Goal: Use online tool/utility: Utilize a website feature to perform a specific function

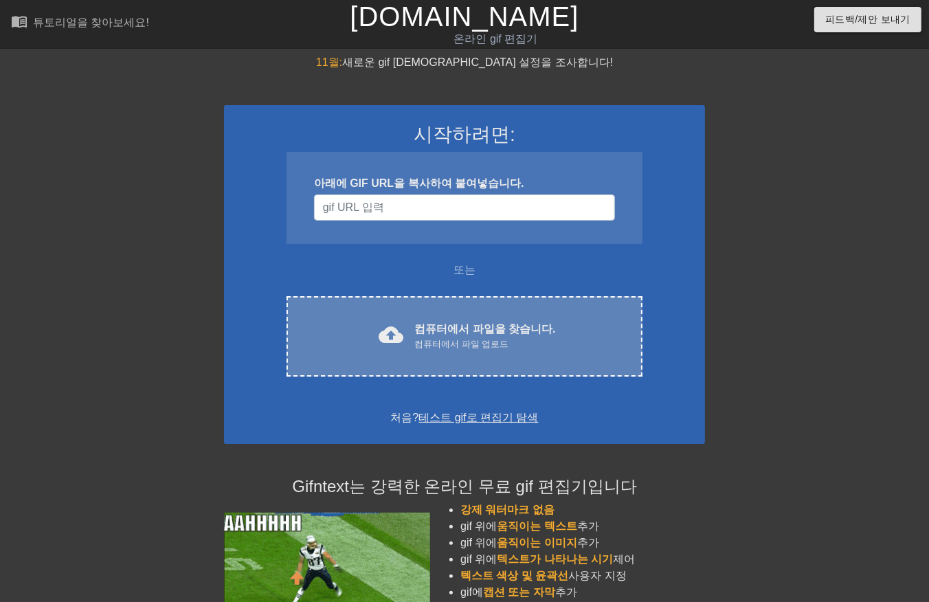
click at [452, 316] on div "cloud_upload 컴퓨터에서 파일을 찾습니다. 컴퓨터에서 파일 업로드 Choose files" at bounding box center [464, 336] width 356 height 80
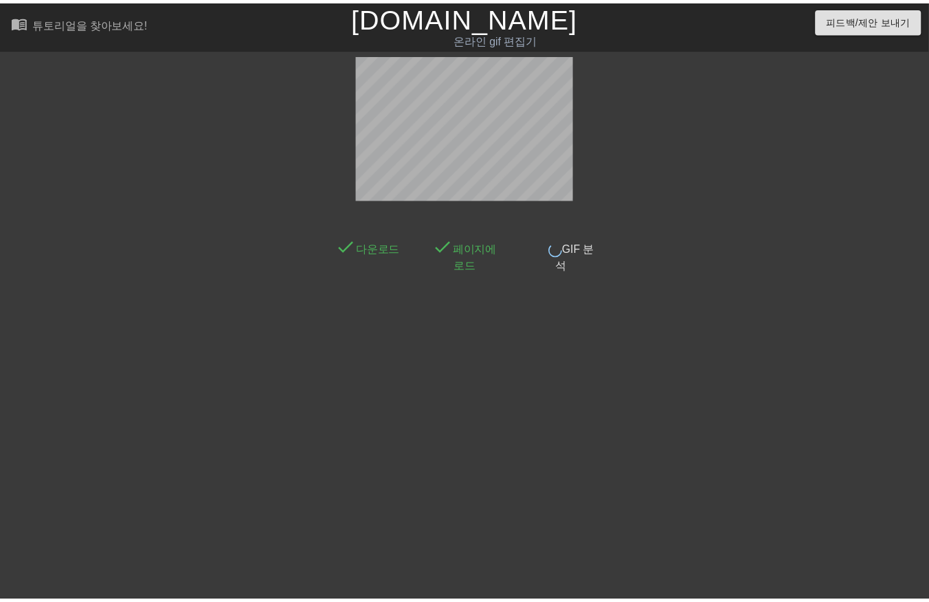
scroll to position [21, 0]
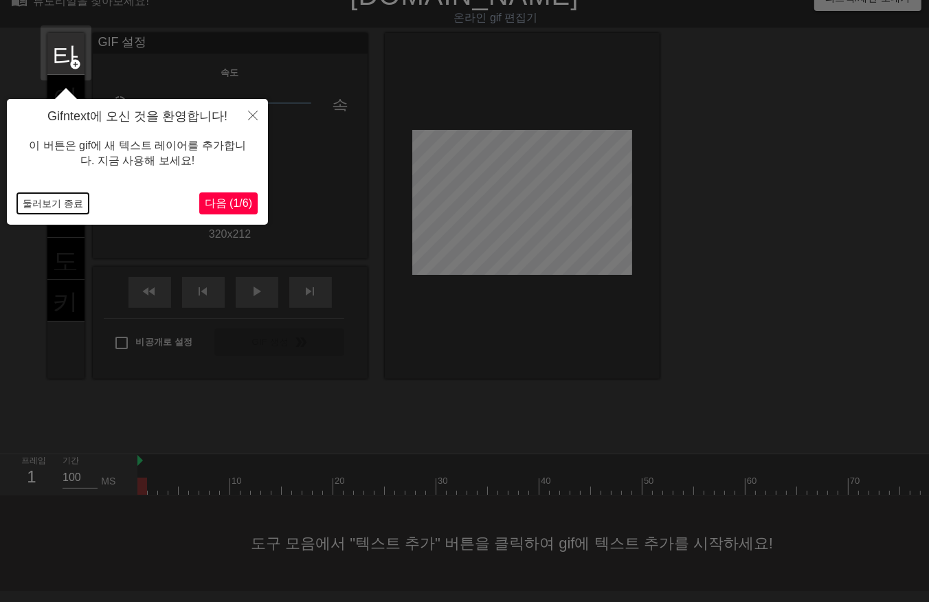
click at [52, 198] on button "둘러보기 종료" at bounding box center [52, 203] width 71 height 21
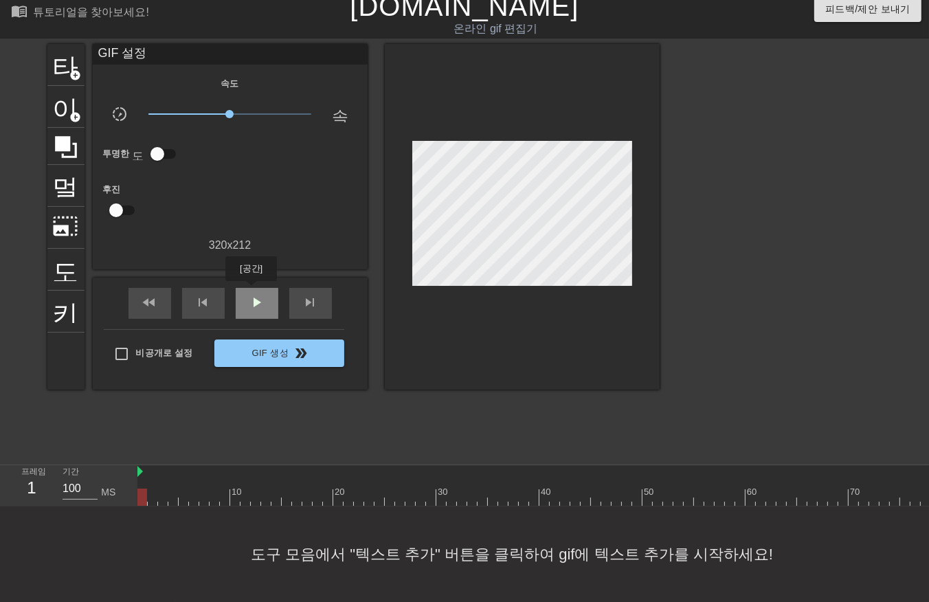
click at [252, 294] on span "play_arrow" at bounding box center [257, 302] width 16 height 16
click at [256, 295] on span "일시 중지" at bounding box center [257, 302] width 16 height 16
click at [143, 490] on div at bounding box center [714, 496] width 1154 height 17
drag, startPoint x: 381, startPoint y: 364, endPoint x: 390, endPoint y: 369, distance: 10.8
click at [404, 361] on div "타이틀 add_circle 이미지 add_circle 멀떠구니 photo_size_select_large 도움말 키보드 GIF 설정 속도 sl…" at bounding box center [353, 217] width 612 height 346
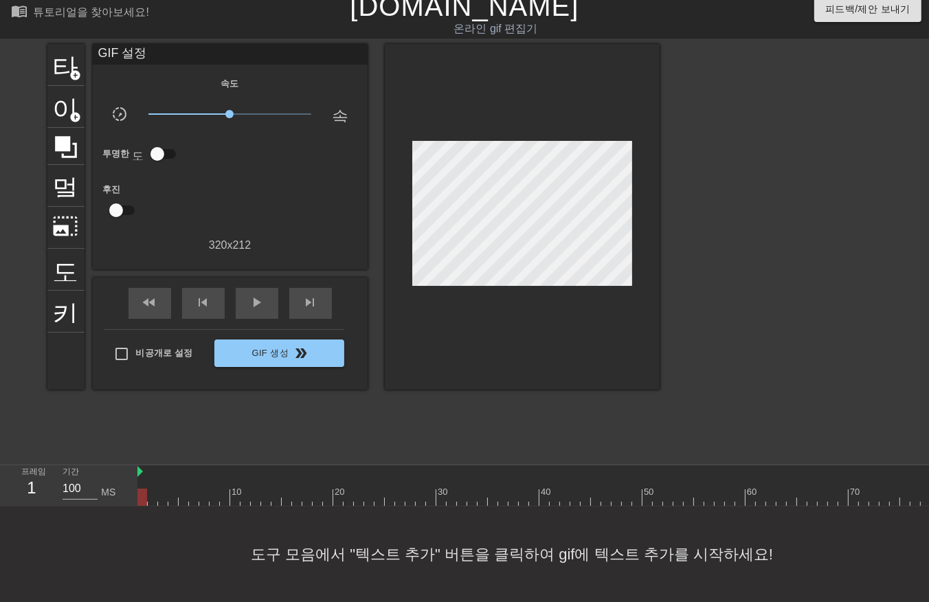
drag, startPoint x: 152, startPoint y: 482, endPoint x: 158, endPoint y: 490, distance: 10.3
click at [152, 488] on div at bounding box center [714, 496] width 1154 height 17
drag, startPoint x: 162, startPoint y: 483, endPoint x: 175, endPoint y: 495, distance: 18.0
click at [163, 488] on div at bounding box center [714, 496] width 1154 height 17
drag, startPoint x: 174, startPoint y: 485, endPoint x: 179, endPoint y: 493, distance: 9.9
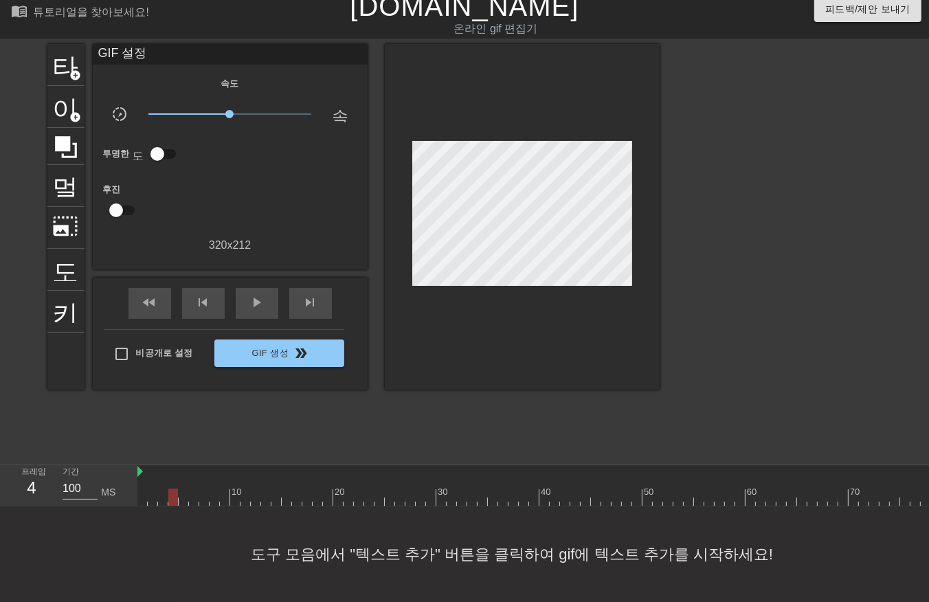
click at [174, 488] on div at bounding box center [714, 496] width 1154 height 17
click at [181, 489] on div at bounding box center [714, 496] width 1154 height 17
drag, startPoint x: 191, startPoint y: 484, endPoint x: 197, endPoint y: 497, distance: 15.1
click at [191, 488] on div at bounding box center [714, 496] width 1154 height 17
drag, startPoint x: 205, startPoint y: 484, endPoint x: 206, endPoint y: 496, distance: 11.8
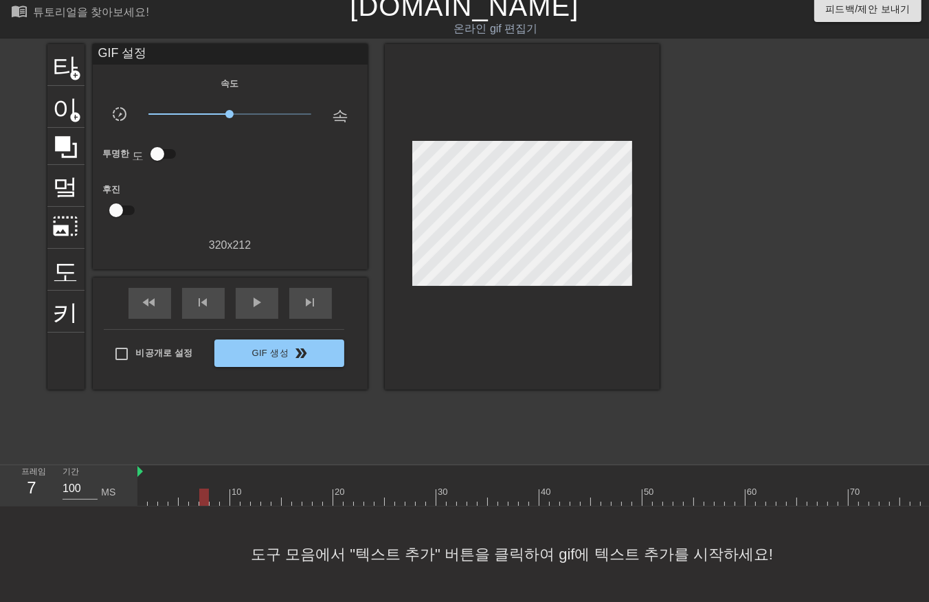
click at [203, 490] on div at bounding box center [714, 496] width 1154 height 17
drag, startPoint x: 214, startPoint y: 483, endPoint x: 214, endPoint y: 495, distance: 11.7
click at [214, 490] on div at bounding box center [714, 496] width 1154 height 17
click at [224, 488] on div at bounding box center [714, 496] width 1154 height 17
drag, startPoint x: 234, startPoint y: 484, endPoint x: 237, endPoint y: 493, distance: 10.2
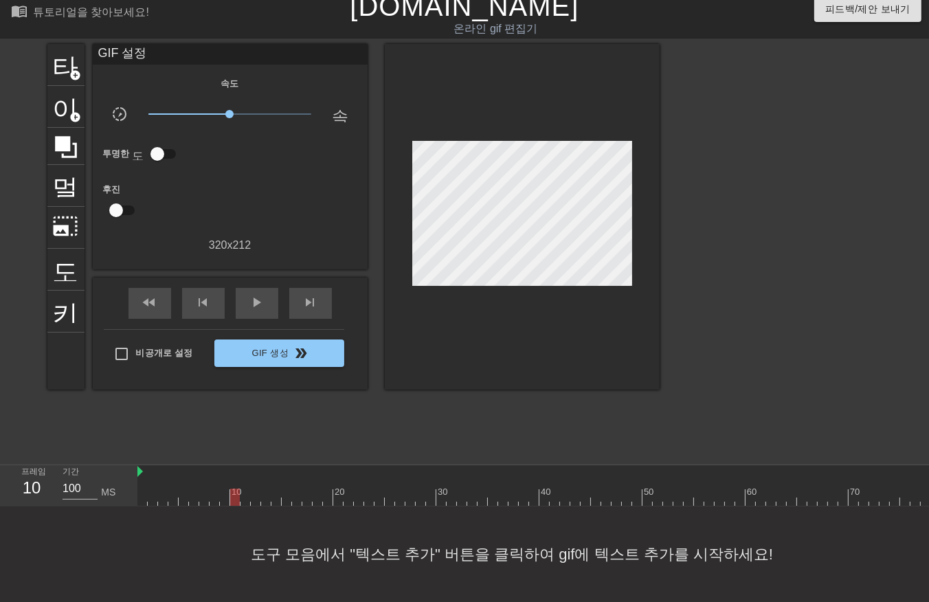
click at [234, 489] on div at bounding box center [714, 496] width 1154 height 17
drag, startPoint x: 244, startPoint y: 482, endPoint x: 249, endPoint y: 492, distance: 10.8
click at [248, 491] on div at bounding box center [714, 496] width 1154 height 17
click at [255, 488] on div at bounding box center [714, 496] width 1154 height 17
click at [265, 488] on div at bounding box center [714, 496] width 1154 height 17
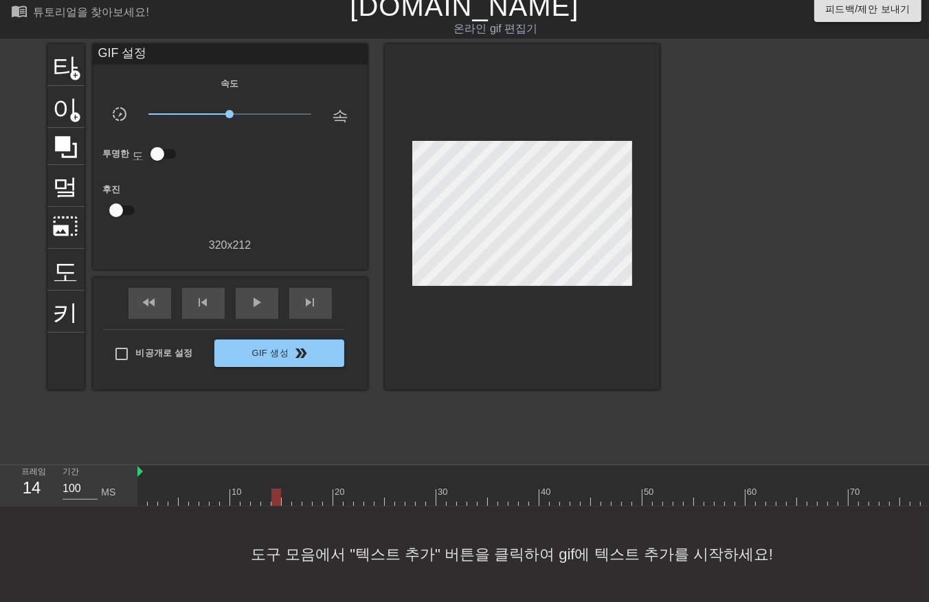
click at [275, 490] on div at bounding box center [714, 496] width 1154 height 17
click at [286, 488] on div at bounding box center [714, 496] width 1154 height 17
drag, startPoint x: 293, startPoint y: 484, endPoint x: 300, endPoint y: 489, distance: 8.8
click at [294, 488] on div at bounding box center [714, 496] width 1154 height 17
click at [307, 488] on div at bounding box center [714, 496] width 1154 height 17
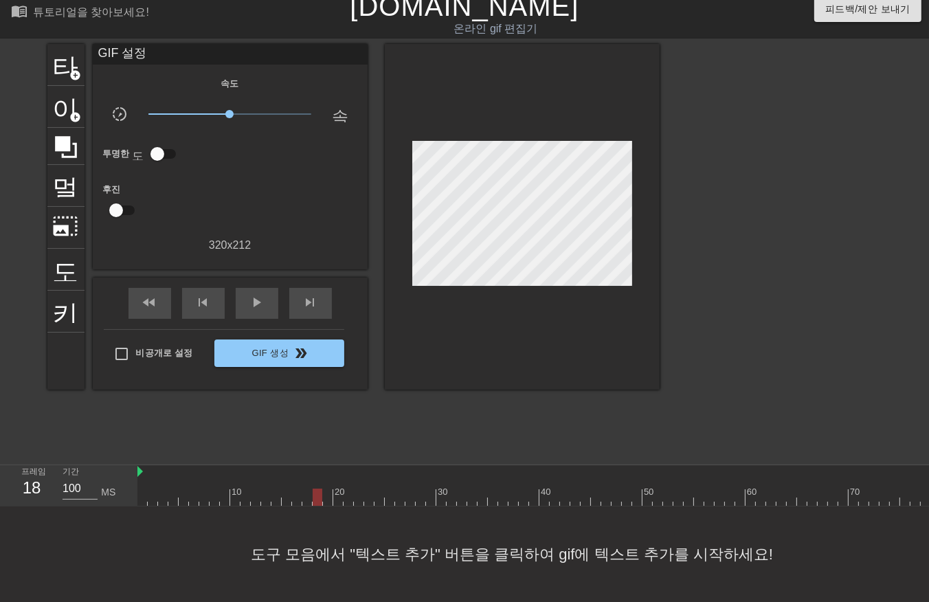
drag, startPoint x: 315, startPoint y: 486, endPoint x: 323, endPoint y: 492, distance: 9.9
click at [317, 491] on div at bounding box center [714, 496] width 1154 height 17
click at [326, 488] on div at bounding box center [714, 496] width 1154 height 17
click at [338, 490] on div at bounding box center [714, 496] width 1154 height 17
click at [346, 490] on div at bounding box center [714, 496] width 1154 height 17
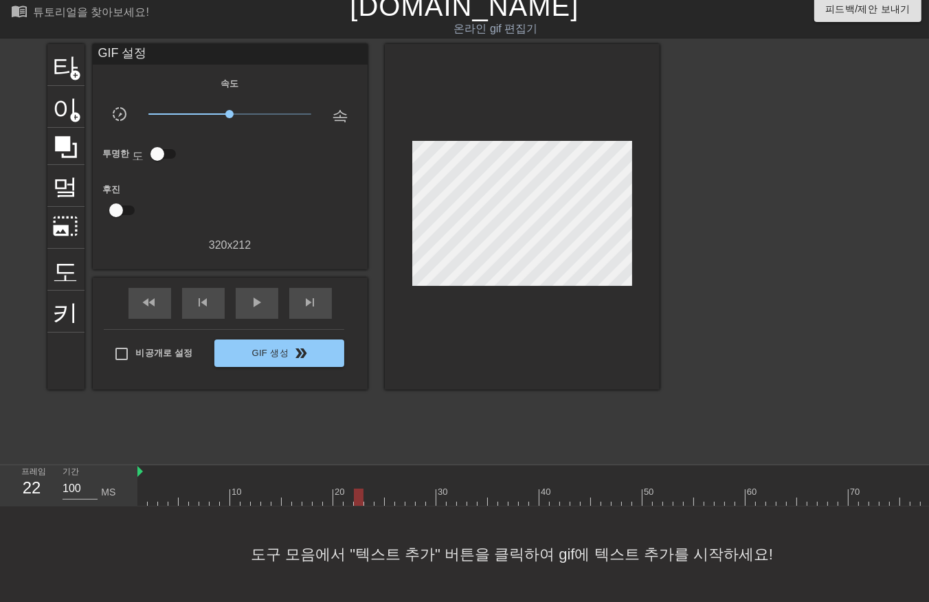
click at [356, 489] on div at bounding box center [714, 496] width 1154 height 17
drag, startPoint x: 367, startPoint y: 486, endPoint x: 372, endPoint y: 491, distance: 7.3
click at [367, 490] on div at bounding box center [714, 496] width 1154 height 17
drag, startPoint x: 376, startPoint y: 486, endPoint x: 381, endPoint y: 491, distance: 7.3
click at [376, 490] on div at bounding box center [714, 496] width 1154 height 17
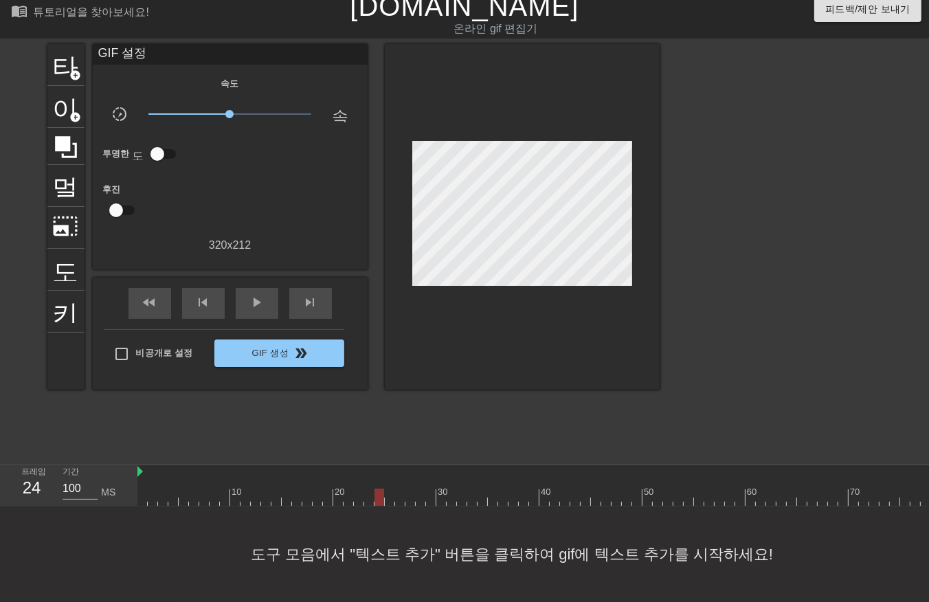
drag, startPoint x: 387, startPoint y: 485, endPoint x: 392, endPoint y: 495, distance: 11.1
click at [389, 490] on div at bounding box center [714, 496] width 1154 height 17
drag, startPoint x: 399, startPoint y: 486, endPoint x: 401, endPoint y: 499, distance: 13.9
click at [399, 493] on div at bounding box center [714, 496] width 1154 height 17
drag, startPoint x: 410, startPoint y: 482, endPoint x: 414, endPoint y: 495, distance: 13.0
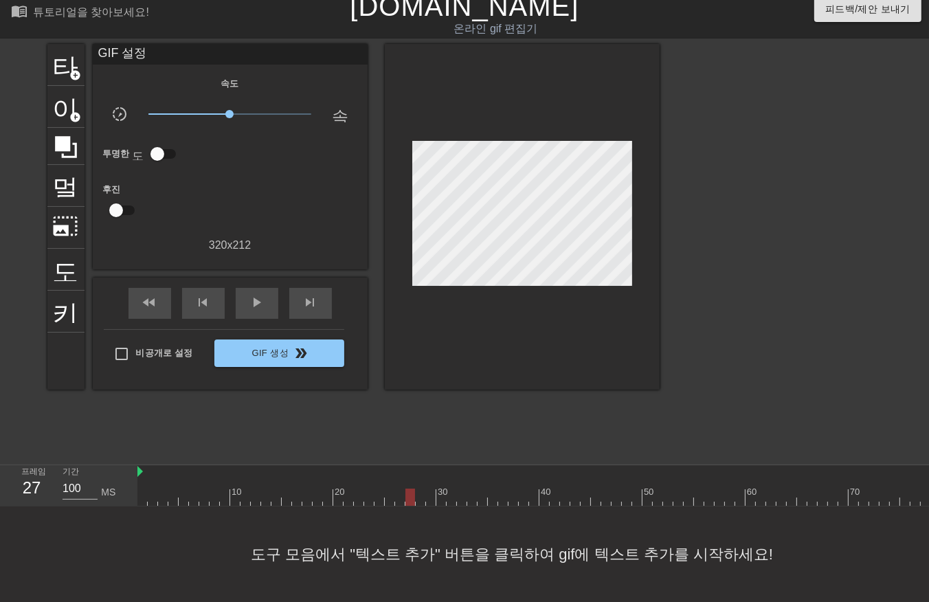
click at [411, 490] on div at bounding box center [714, 496] width 1154 height 17
drag, startPoint x: 419, startPoint y: 482, endPoint x: 424, endPoint y: 492, distance: 11.4
click at [420, 488] on div at bounding box center [714, 496] width 1154 height 17
click at [428, 488] on div at bounding box center [714, 496] width 1154 height 17
drag, startPoint x: 440, startPoint y: 479, endPoint x: 444, endPoint y: 491, distance: 12.2
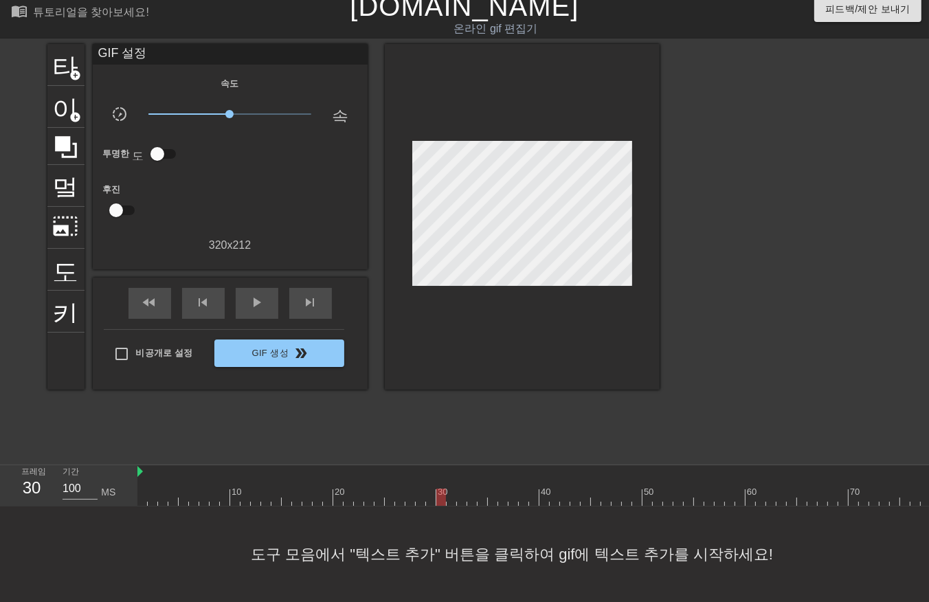
click at [441, 488] on div at bounding box center [714, 496] width 1154 height 17
click at [451, 490] on div at bounding box center [714, 496] width 1154 height 17
drag, startPoint x: 462, startPoint y: 488, endPoint x: 472, endPoint y: 499, distance: 15.6
click at [464, 493] on div at bounding box center [714, 496] width 1154 height 17
drag, startPoint x: 469, startPoint y: 486, endPoint x: 474, endPoint y: 496, distance: 11.4
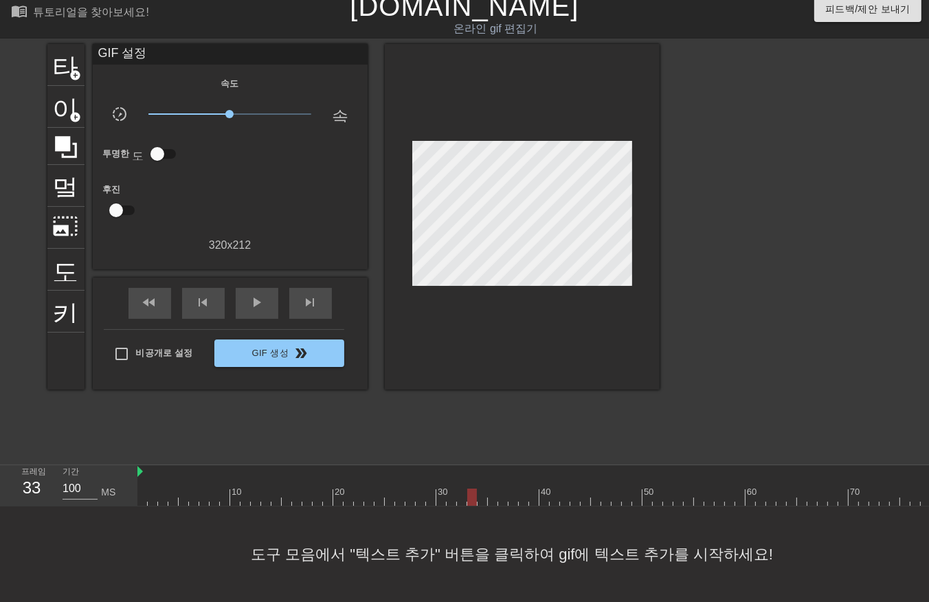
click at [471, 493] on div at bounding box center [714, 496] width 1154 height 17
drag, startPoint x: 482, startPoint y: 485, endPoint x: 482, endPoint y: 492, distance: 6.9
click at [482, 492] on div at bounding box center [714, 496] width 1154 height 17
drag, startPoint x: 491, startPoint y: 486, endPoint x: 495, endPoint y: 496, distance: 11.1
click at [493, 493] on div at bounding box center [714, 496] width 1154 height 17
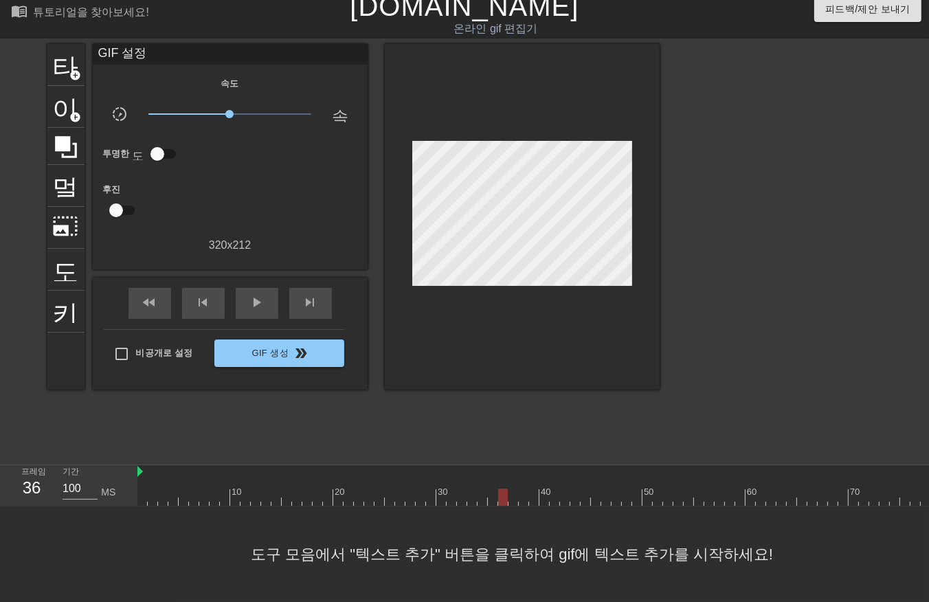
drag, startPoint x: 502, startPoint y: 486, endPoint x: 510, endPoint y: 499, distance: 15.1
click at [505, 495] on div "10 20 30 40 50 60 70 80 90 100 110" at bounding box center [532, 485] width 791 height 41
drag, startPoint x: 512, startPoint y: 488, endPoint x: 514, endPoint y: 495, distance: 7.0
click at [513, 495] on div "10 20 30 40 50 60 70 80 90 100 110" at bounding box center [714, 485] width 1154 height 41
drag, startPoint x: 525, startPoint y: 484, endPoint x: 532, endPoint y: 496, distance: 13.9
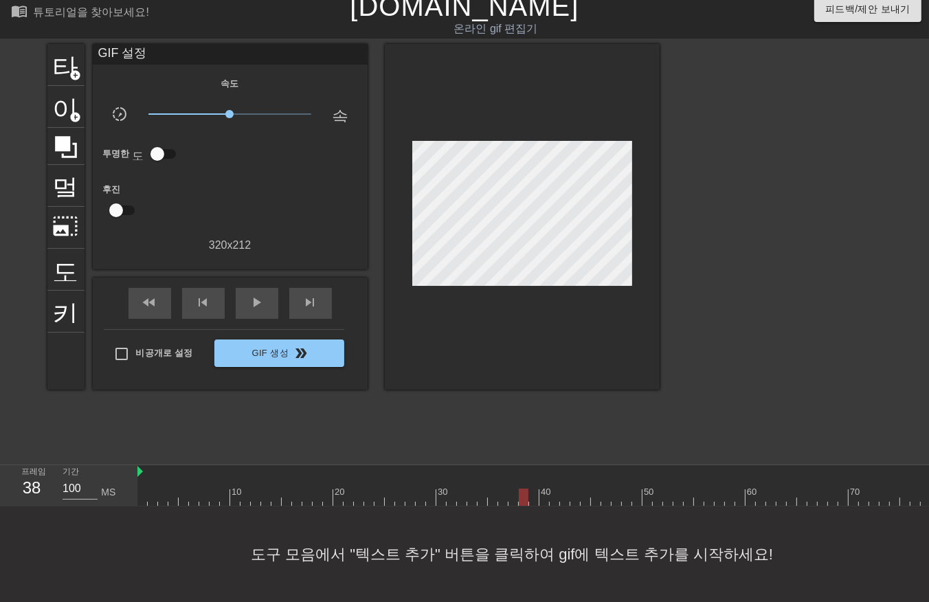
click at [530, 497] on div "10 20 30 40 50 60 70 80 90 100 110" at bounding box center [532, 485] width 791 height 41
click at [520, 488] on div at bounding box center [714, 496] width 1154 height 17
click at [531, 488] on div at bounding box center [714, 496] width 1154 height 17
drag, startPoint x: 543, startPoint y: 486, endPoint x: 548, endPoint y: 493, distance: 9.0
click at [548, 493] on div at bounding box center [714, 496] width 1154 height 17
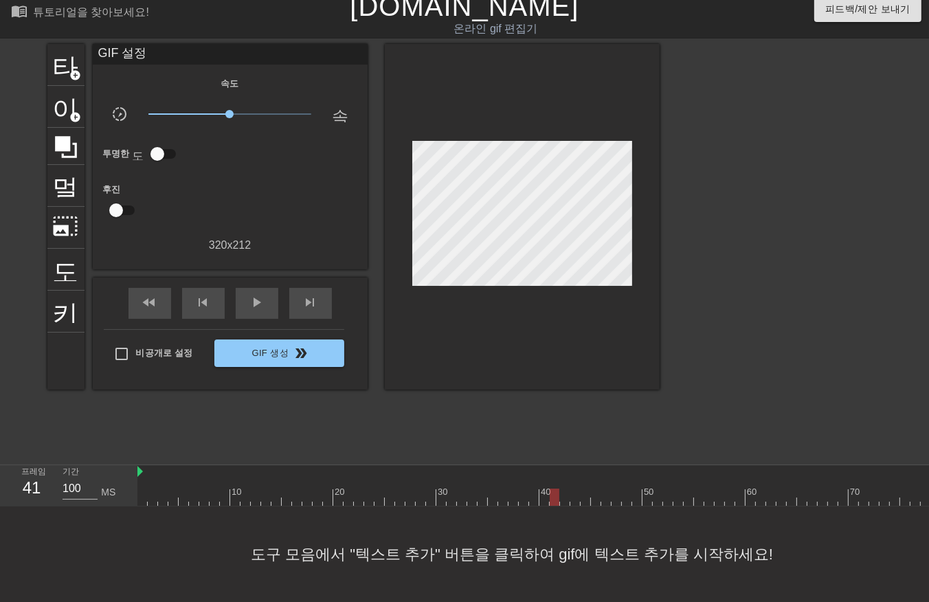
click at [553, 488] on div at bounding box center [714, 496] width 1154 height 17
drag, startPoint x: 565, startPoint y: 486, endPoint x: 571, endPoint y: 495, distance: 10.9
click at [570, 495] on div "10 20 30 40 50 60 70 80 90 100 110" at bounding box center [714, 485] width 1154 height 41
drag, startPoint x: 565, startPoint y: 488, endPoint x: 561, endPoint y: 499, distance: 11.1
click at [562, 495] on div "10 20 30 40 50 60 70 80 90 100 110" at bounding box center [532, 485] width 791 height 41
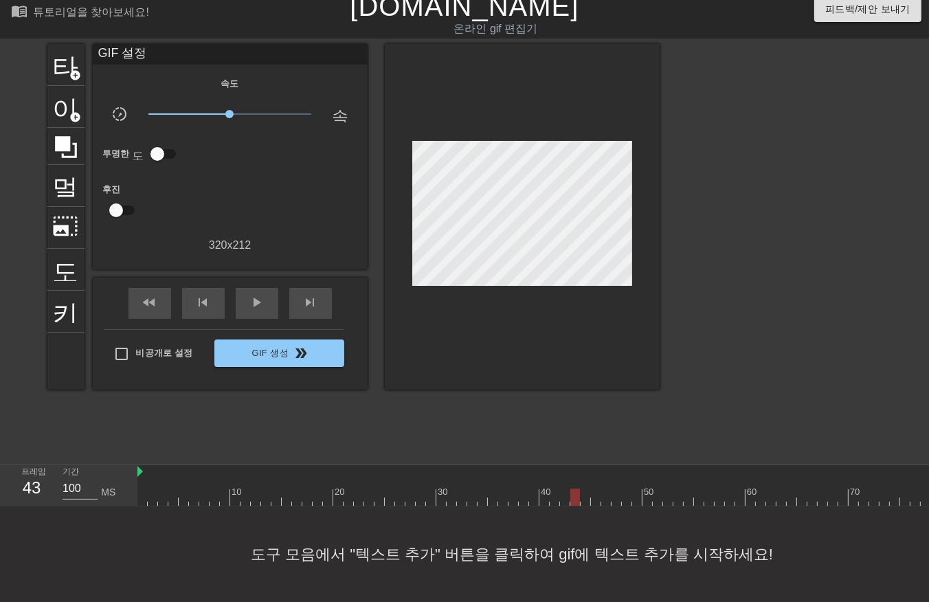
drag, startPoint x: 571, startPoint y: 479, endPoint x: 574, endPoint y: 489, distance: 10.2
click at [574, 488] on div at bounding box center [714, 496] width 1154 height 17
drag, startPoint x: 583, startPoint y: 486, endPoint x: 585, endPoint y: 493, distance: 7.8
click at [585, 492] on div at bounding box center [714, 496] width 1154 height 17
drag, startPoint x: 591, startPoint y: 486, endPoint x: 600, endPoint y: 497, distance: 14.6
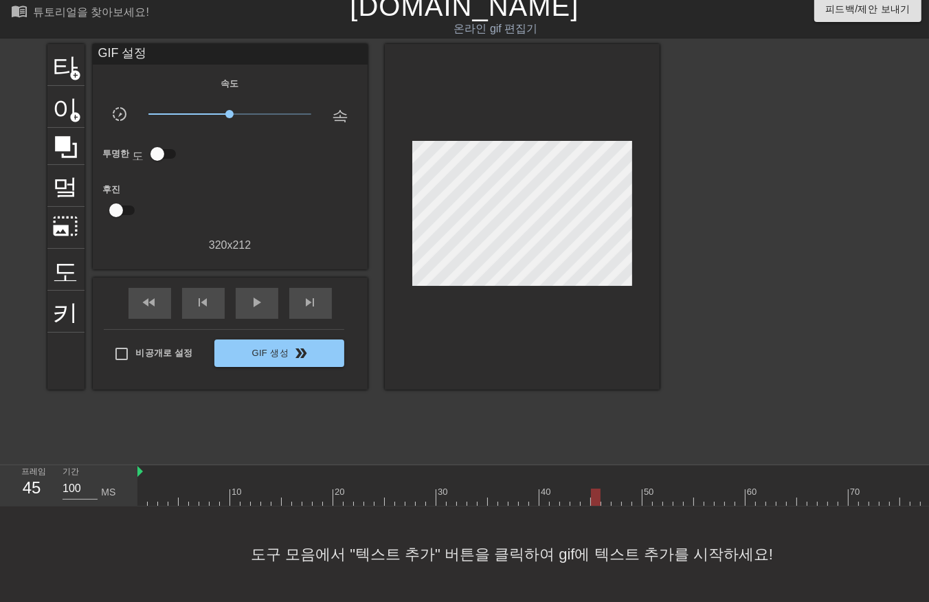
click at [598, 496] on div "10 20 30 40 50 60 70 80 90 100 110" at bounding box center [532, 485] width 791 height 41
drag, startPoint x: 603, startPoint y: 484, endPoint x: 609, endPoint y: 496, distance: 13.5
click at [607, 491] on div at bounding box center [714, 496] width 1154 height 17
drag, startPoint x: 616, startPoint y: 485, endPoint x: 616, endPoint y: 493, distance: 8.2
click at [616, 492] on div at bounding box center [714, 496] width 1154 height 17
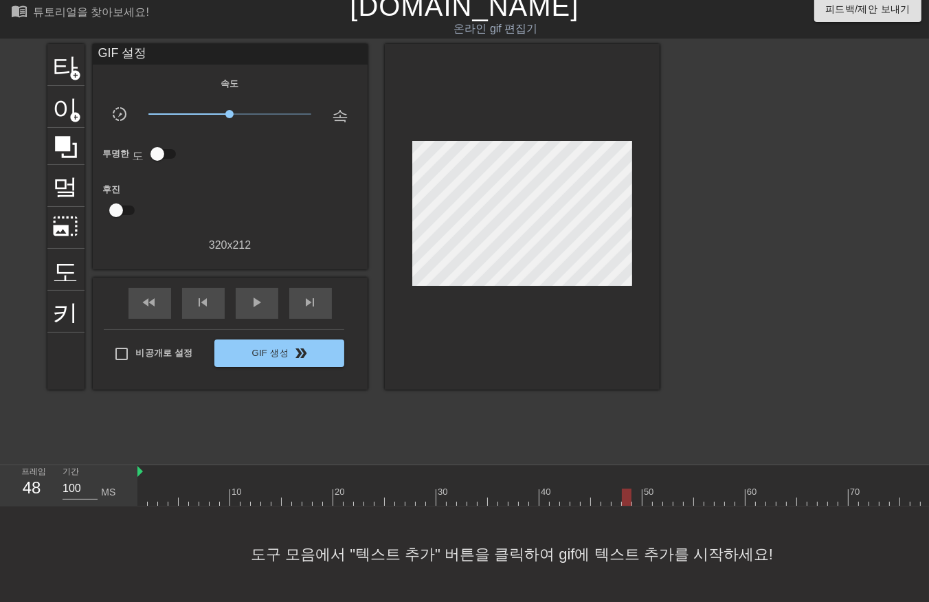
drag, startPoint x: 628, startPoint y: 485, endPoint x: 633, endPoint y: 493, distance: 9.9
click at [628, 489] on div at bounding box center [714, 496] width 1154 height 17
drag, startPoint x: 636, startPoint y: 484, endPoint x: 635, endPoint y: 495, distance: 11.0
click at [635, 491] on div at bounding box center [714, 496] width 1154 height 17
drag, startPoint x: 648, startPoint y: 484, endPoint x: 646, endPoint y: 498, distance: 14.5
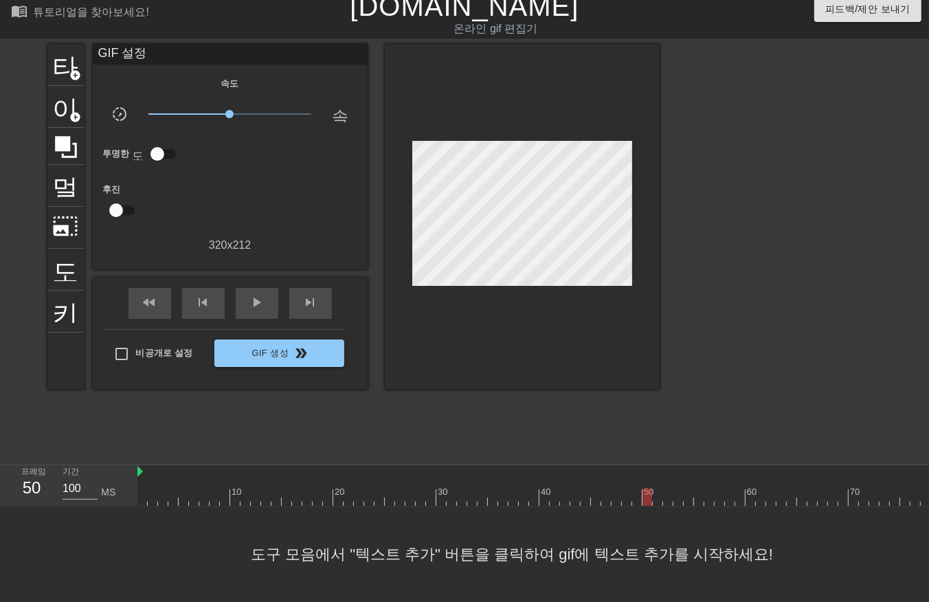
click at [647, 488] on div at bounding box center [714, 496] width 1154 height 17
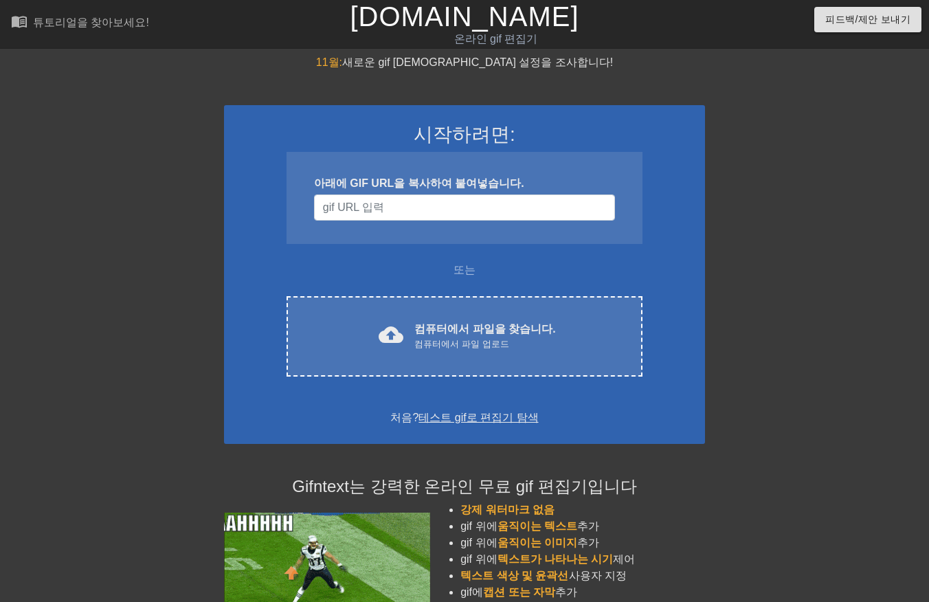
scroll to position [25, 0]
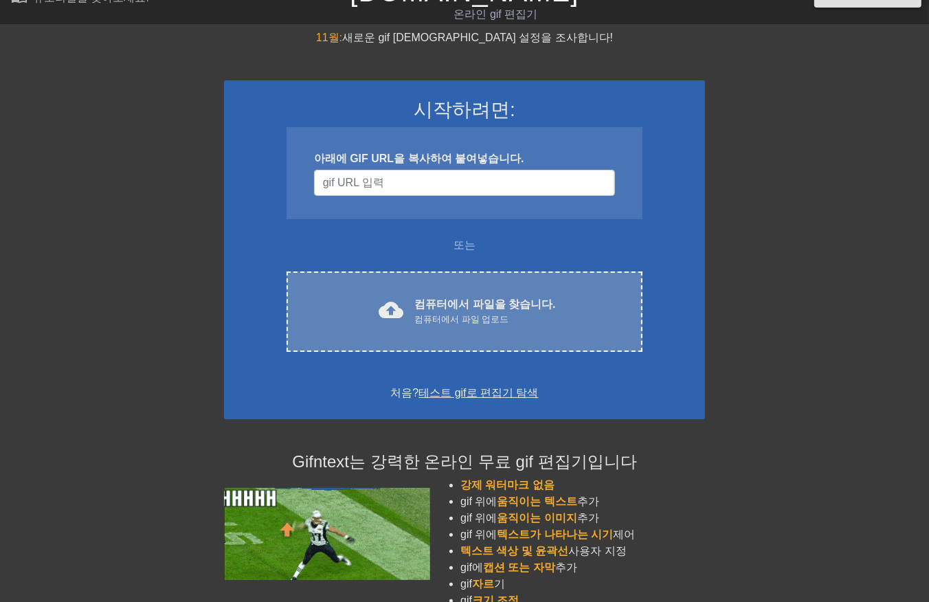
click at [499, 316] on div "컴퓨터에서 파일 업로드" at bounding box center [484, 320] width 141 height 14
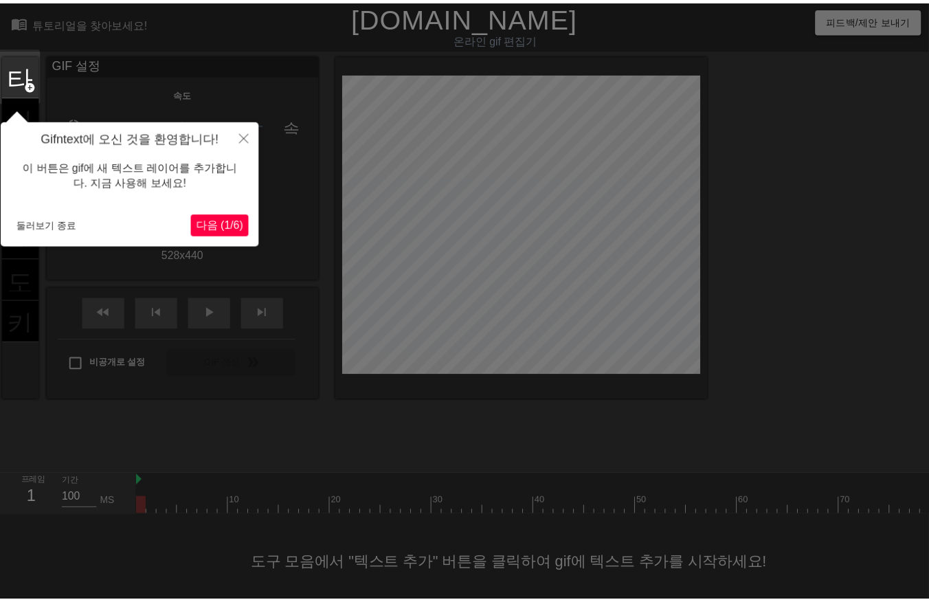
scroll to position [21, 0]
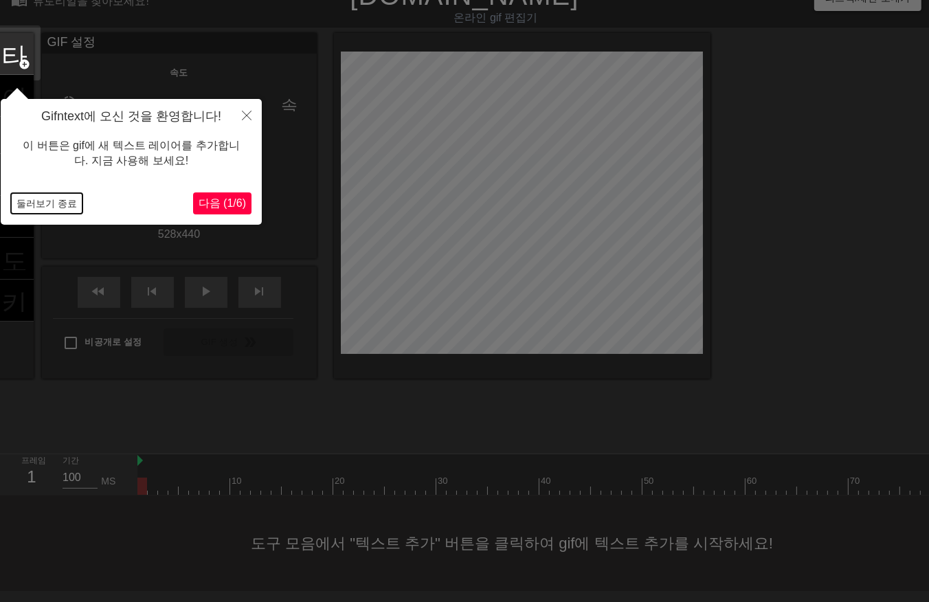
click at [56, 201] on button "둘러보기 종료" at bounding box center [46, 203] width 71 height 21
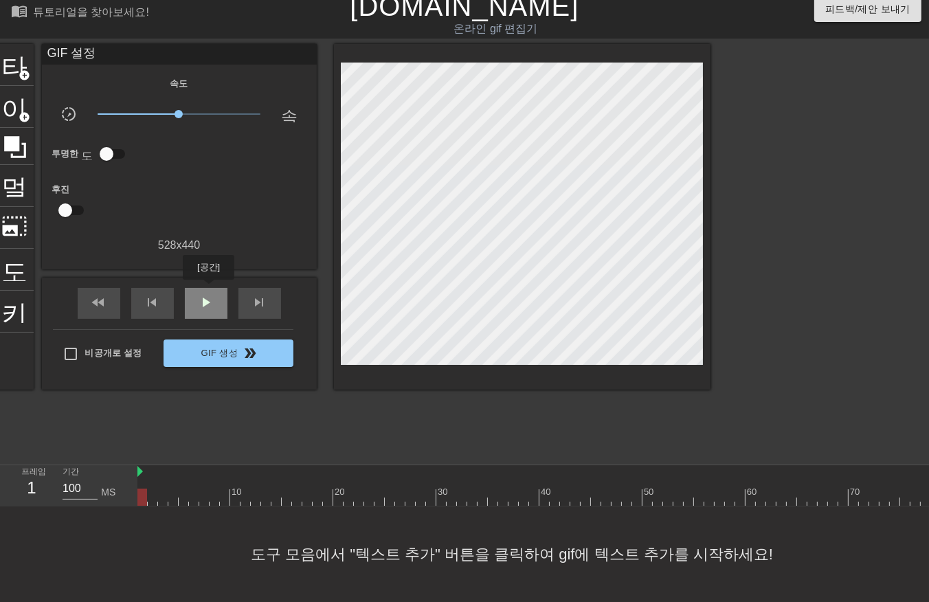
click at [208, 294] on span "play_arrow" at bounding box center [206, 302] width 16 height 16
click at [338, 489] on div at bounding box center [595, 496] width 917 height 17
click at [323, 490] on div at bounding box center [595, 496] width 917 height 17
click at [310, 488] on div at bounding box center [595, 496] width 917 height 17
click at [301, 490] on div at bounding box center [595, 496] width 917 height 17
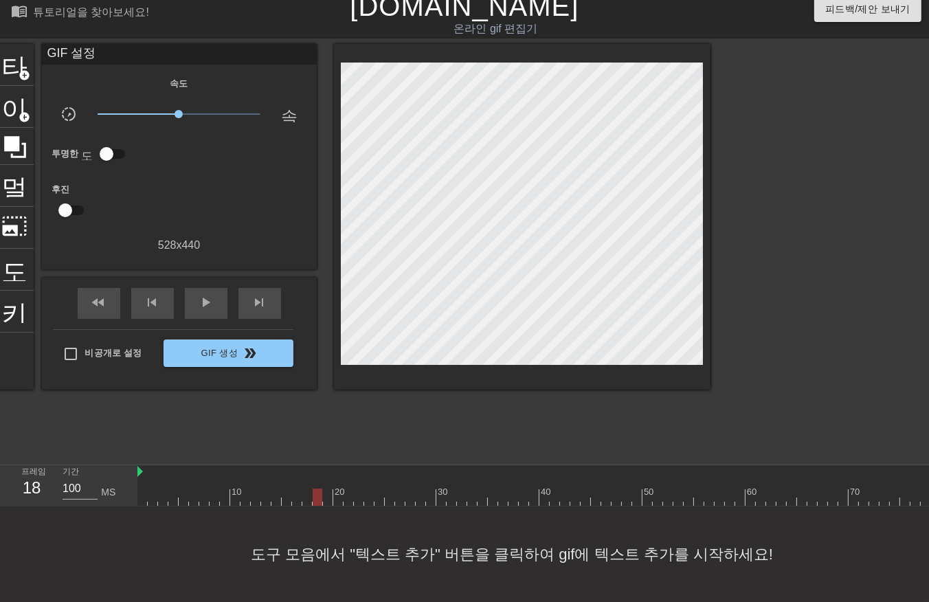
drag, startPoint x: 317, startPoint y: 489, endPoint x: 324, endPoint y: 490, distance: 6.9
click at [319, 490] on div at bounding box center [595, 496] width 917 height 17
drag, startPoint x: 324, startPoint y: 489, endPoint x: 338, endPoint y: 490, distance: 14.4
click at [332, 490] on div at bounding box center [595, 496] width 917 height 17
click at [348, 488] on div at bounding box center [595, 496] width 917 height 17
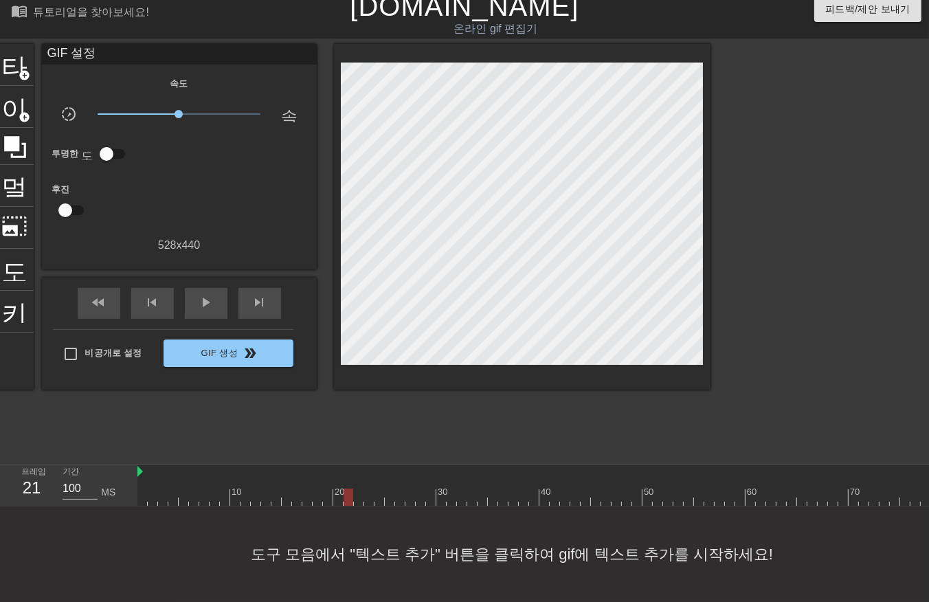
drag, startPoint x: 357, startPoint y: 483, endPoint x: 367, endPoint y: 479, distance: 10.2
click at [364, 488] on div at bounding box center [595, 496] width 917 height 17
drag, startPoint x: 370, startPoint y: 478, endPoint x: 357, endPoint y: 478, distance: 12.4
click at [373, 488] on div at bounding box center [369, 496] width 10 height 17
click at [227, 492] on div at bounding box center [595, 496] width 917 height 17
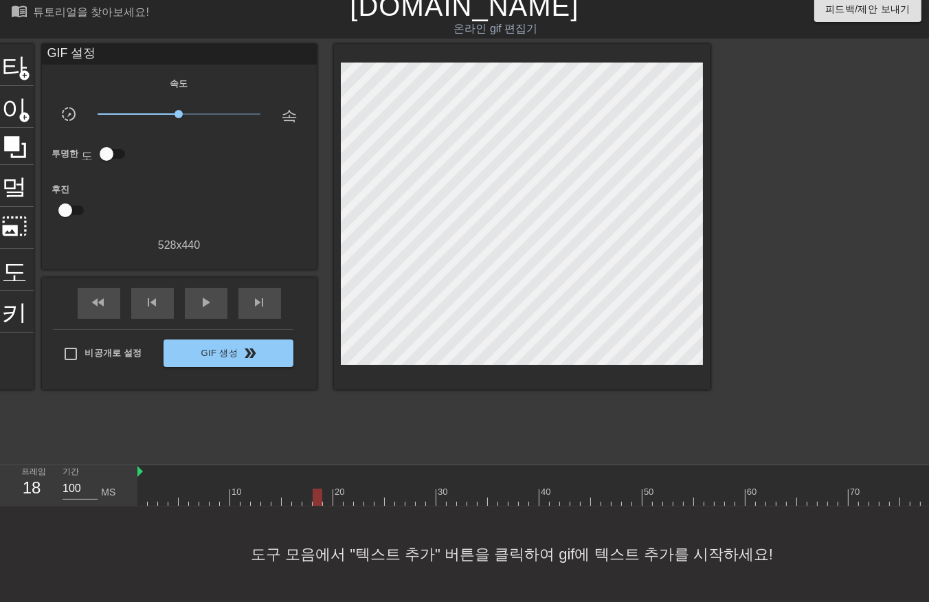
drag, startPoint x: 242, startPoint y: 485, endPoint x: 314, endPoint y: 490, distance: 71.7
click at [314, 490] on div at bounding box center [595, 496] width 917 height 17
click at [337, 488] on div at bounding box center [595, 496] width 917 height 17
click at [347, 488] on div at bounding box center [595, 496] width 917 height 17
click at [355, 488] on div at bounding box center [595, 496] width 917 height 17
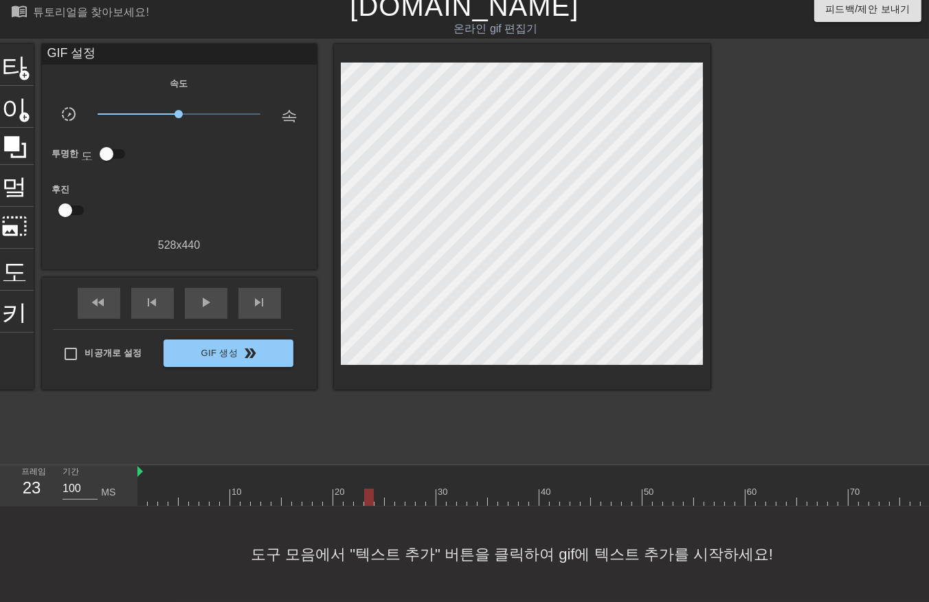
click at [370, 488] on div at bounding box center [595, 496] width 917 height 17
drag, startPoint x: 379, startPoint y: 485, endPoint x: 390, endPoint y: 491, distance: 12.0
click at [379, 488] on div at bounding box center [595, 496] width 917 height 17
click at [390, 489] on div at bounding box center [595, 496] width 917 height 17
click at [397, 490] on div at bounding box center [595, 496] width 917 height 17
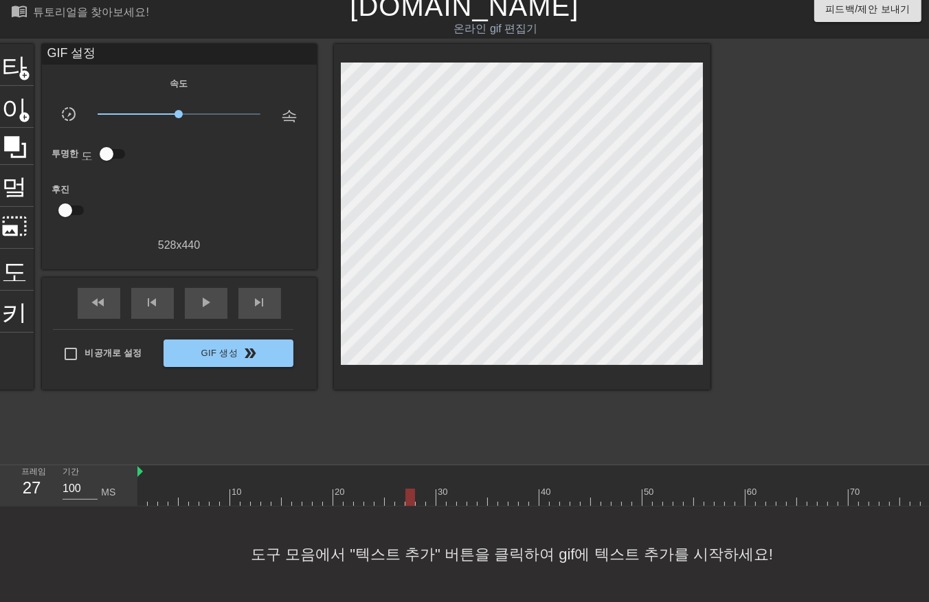
drag, startPoint x: 407, startPoint y: 486, endPoint x: 417, endPoint y: 491, distance: 11.1
click at [409, 488] on div at bounding box center [595, 496] width 917 height 17
drag, startPoint x: 420, startPoint y: 486, endPoint x: 429, endPoint y: 490, distance: 9.2
click at [420, 489] on div at bounding box center [595, 496] width 917 height 17
drag, startPoint x: 430, startPoint y: 486, endPoint x: 441, endPoint y: 488, distance: 11.2
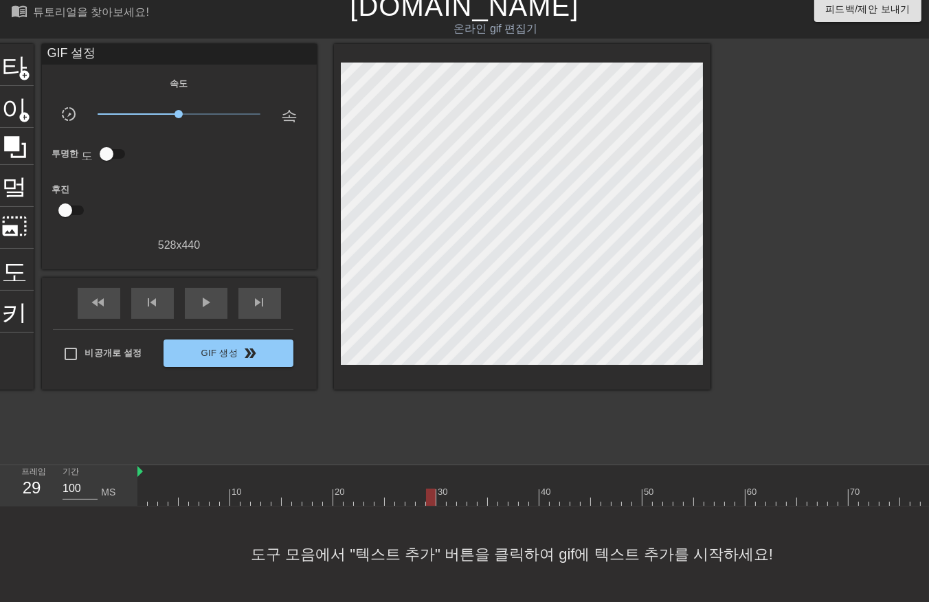
click at [431, 488] on div at bounding box center [595, 496] width 917 height 17
click at [438, 488] on div at bounding box center [595, 496] width 917 height 17
drag, startPoint x: 451, startPoint y: 489, endPoint x: 458, endPoint y: 490, distance: 6.9
click at [451, 490] on div at bounding box center [595, 496] width 917 height 17
drag, startPoint x: 459, startPoint y: 488, endPoint x: 468, endPoint y: 489, distance: 9.0
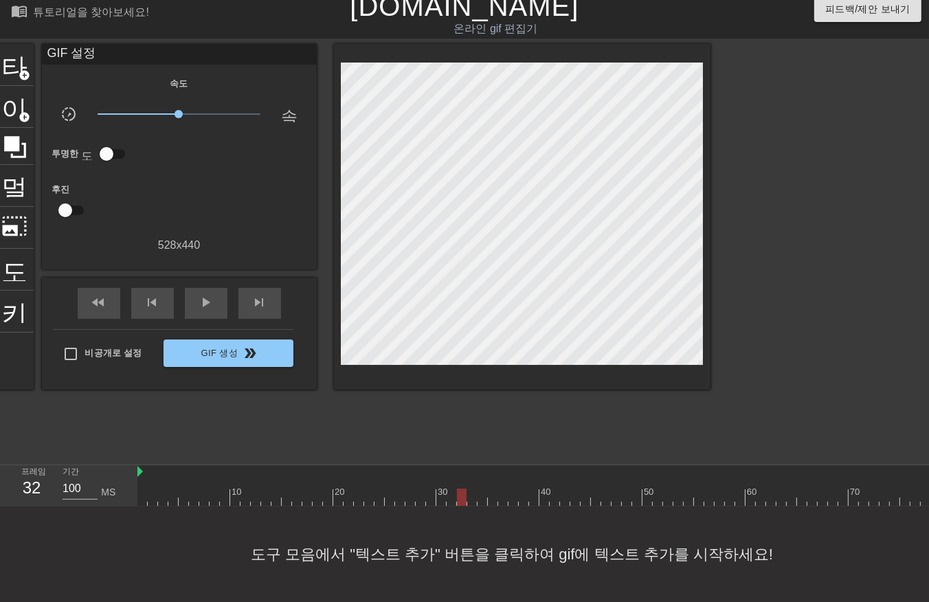
click at [461, 489] on div at bounding box center [595, 496] width 917 height 17
drag, startPoint x: 469, startPoint y: 486, endPoint x: 475, endPoint y: 490, distance: 7.4
click at [470, 489] on div at bounding box center [595, 496] width 917 height 17
click at [479, 488] on div at bounding box center [595, 496] width 917 height 17
click at [493, 490] on div at bounding box center [595, 496] width 917 height 17
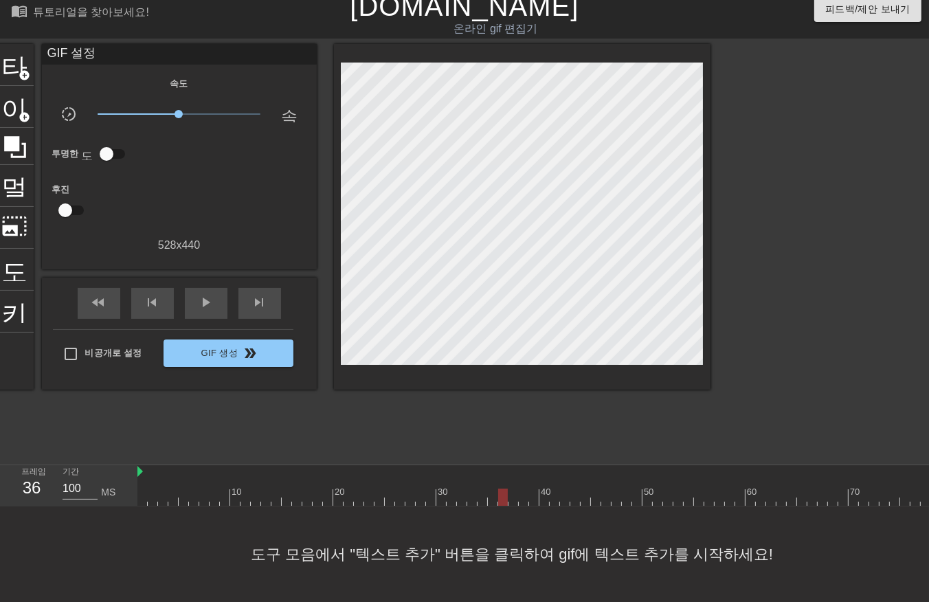
click at [501, 488] on div at bounding box center [595, 496] width 917 height 17
click at [512, 490] on div at bounding box center [595, 496] width 917 height 17
drag, startPoint x: 520, startPoint y: 488, endPoint x: 530, endPoint y: 490, distance: 10.0
click at [523, 490] on div at bounding box center [595, 496] width 917 height 17
drag, startPoint x: 534, startPoint y: 485, endPoint x: 540, endPoint y: 488, distance: 7.1
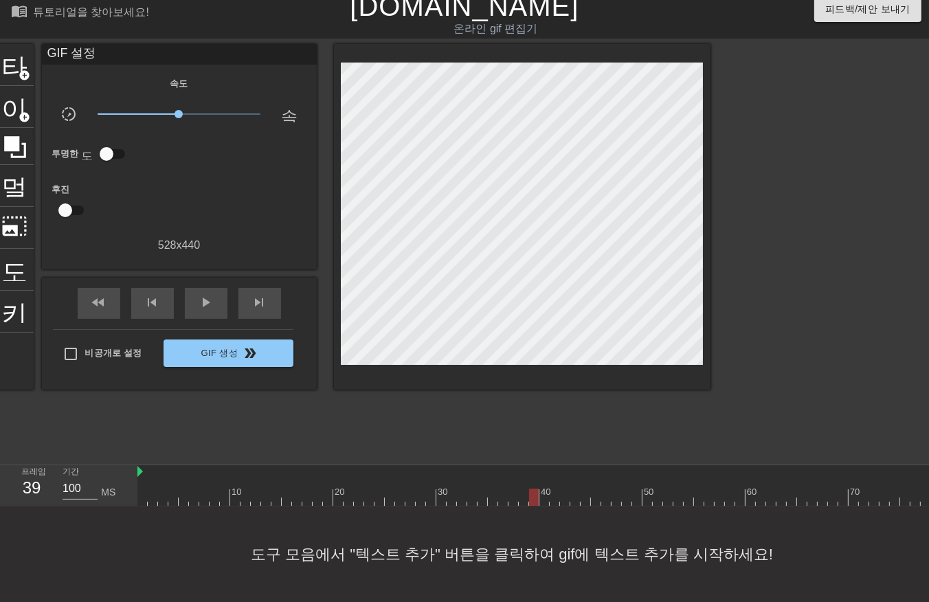
click at [534, 488] on div at bounding box center [595, 496] width 917 height 17
click at [544, 488] on div at bounding box center [595, 496] width 917 height 17
click at [554, 488] on div at bounding box center [595, 496] width 917 height 17
click at [562, 488] on div at bounding box center [595, 496] width 917 height 17
click at [578, 488] on div at bounding box center [595, 496] width 917 height 17
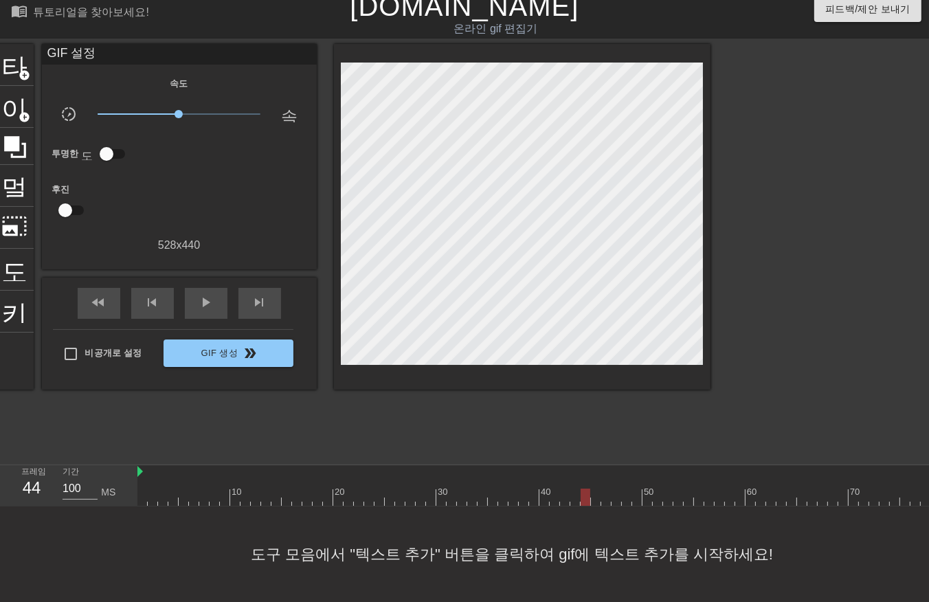
drag, startPoint x: 587, startPoint y: 485, endPoint x: 595, endPoint y: 490, distance: 9.5
click at [587, 489] on div at bounding box center [595, 496] width 917 height 17
drag, startPoint x: 596, startPoint y: 488, endPoint x: 601, endPoint y: 495, distance: 7.8
click at [596, 491] on div at bounding box center [595, 496] width 917 height 17
drag, startPoint x: 605, startPoint y: 484, endPoint x: 608, endPoint y: 490, distance: 7.1
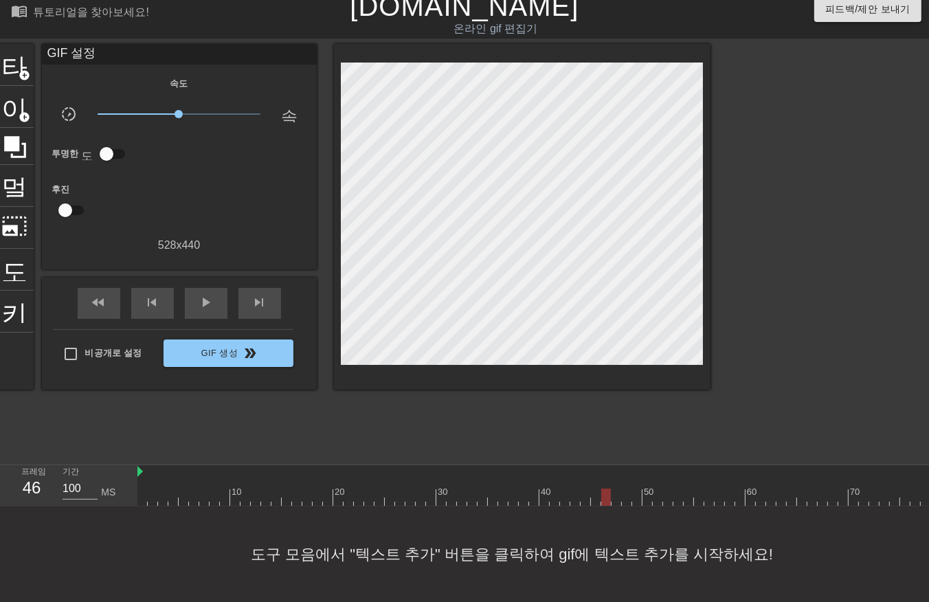
click at [607, 490] on div at bounding box center [595, 496] width 917 height 17
click at [615, 488] on div at bounding box center [595, 496] width 917 height 17
click at [626, 488] on div at bounding box center [595, 496] width 917 height 17
drag, startPoint x: 637, startPoint y: 484, endPoint x: 640, endPoint y: 491, distance: 7.7
click at [636, 489] on div at bounding box center [595, 496] width 917 height 17
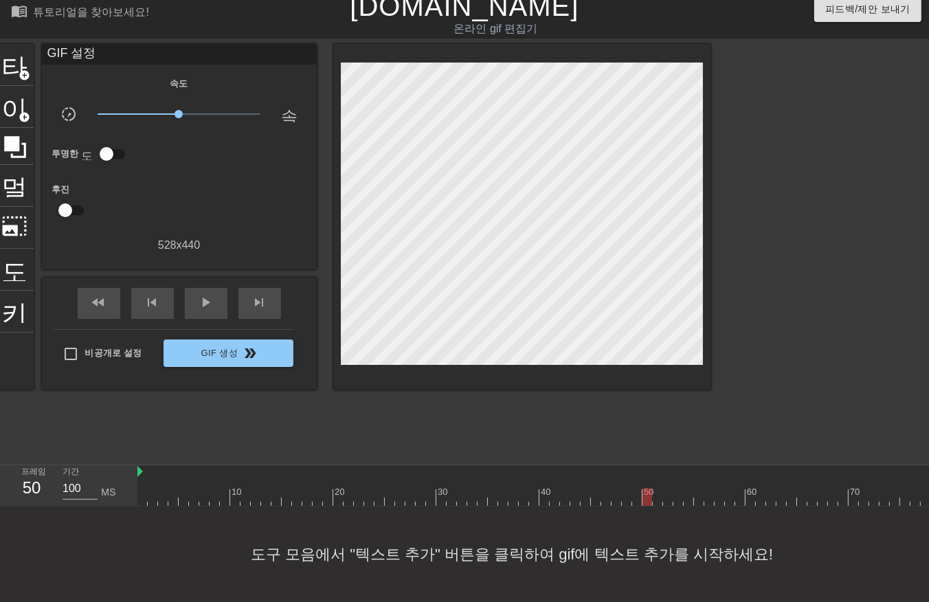
drag, startPoint x: 646, startPoint y: 485, endPoint x: 653, endPoint y: 496, distance: 12.6
click at [646, 488] on div at bounding box center [595, 496] width 917 height 17
drag, startPoint x: 656, startPoint y: 485, endPoint x: 662, endPoint y: 495, distance: 11.1
click at [656, 490] on div at bounding box center [595, 496] width 917 height 17
drag, startPoint x: 664, startPoint y: 484, endPoint x: 669, endPoint y: 490, distance: 8.3
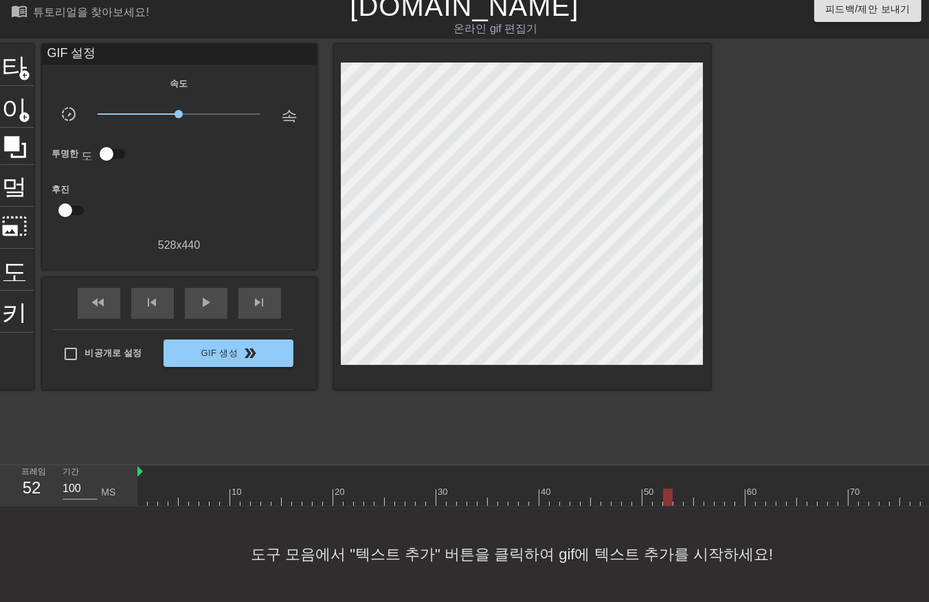
click at [665, 488] on div at bounding box center [595, 496] width 917 height 17
click at [675, 488] on div at bounding box center [595, 496] width 917 height 17
drag, startPoint x: 687, startPoint y: 483, endPoint x: 690, endPoint y: 490, distance: 7.7
click at [688, 489] on div at bounding box center [595, 496] width 917 height 17
drag, startPoint x: 698, startPoint y: 484, endPoint x: 705, endPoint y: 496, distance: 13.5
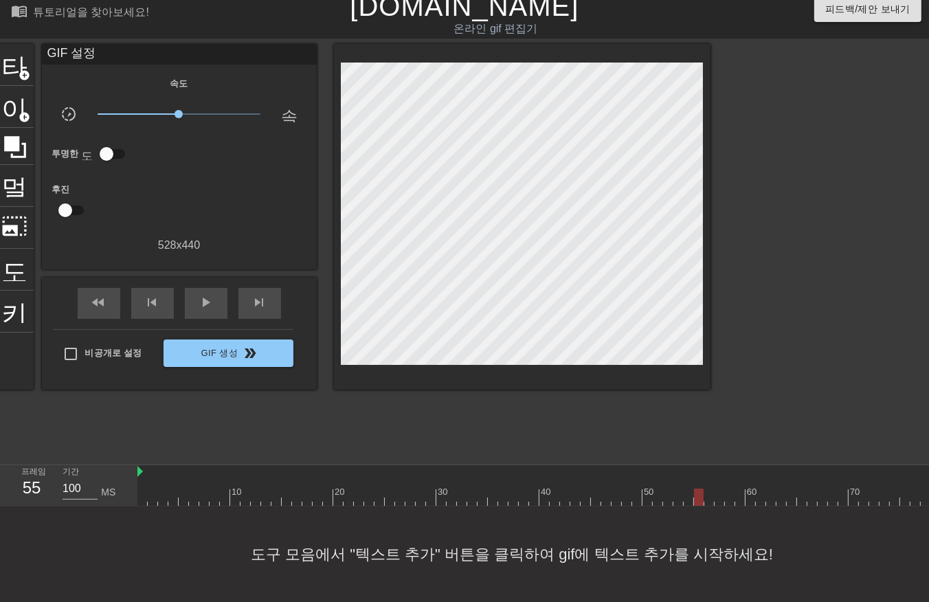
click at [698, 491] on div at bounding box center [595, 496] width 917 height 17
click at [708, 488] on div at bounding box center [595, 496] width 917 height 17
drag, startPoint x: 719, startPoint y: 485, endPoint x: 725, endPoint y: 492, distance: 9.7
click at [721, 490] on div at bounding box center [595, 496] width 917 height 17
drag, startPoint x: 730, startPoint y: 482, endPoint x: 730, endPoint y: 496, distance: 14.4
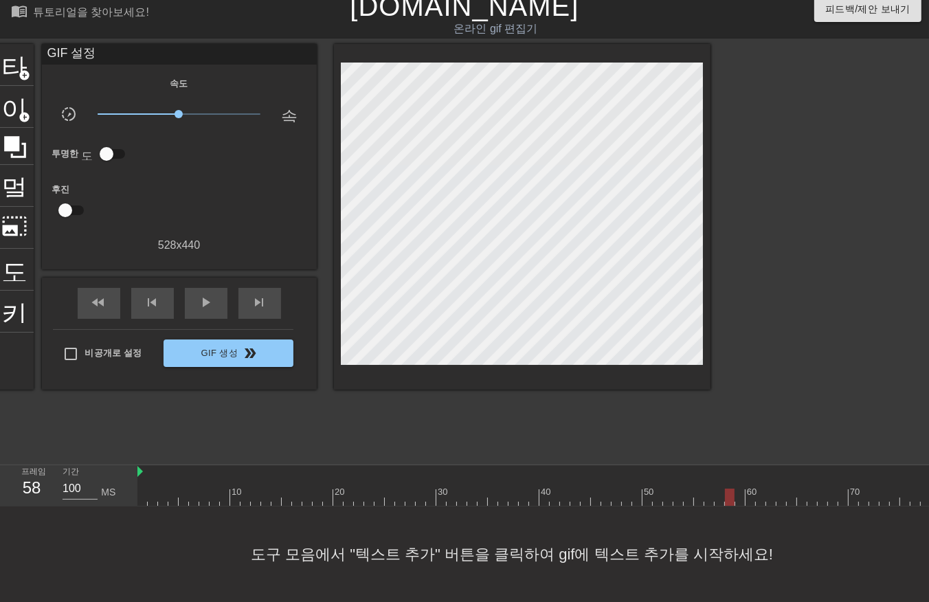
click at [729, 495] on div "10 20 30 40 50 60 70 80" at bounding box center [532, 485] width 791 height 41
drag, startPoint x: 737, startPoint y: 479, endPoint x: 739, endPoint y: 488, distance: 9.2
click at [738, 488] on div at bounding box center [595, 496] width 917 height 17
drag, startPoint x: 745, startPoint y: 488, endPoint x: 750, endPoint y: 497, distance: 10.1
click at [747, 496] on div "10 20 30 40 50 60 70 80" at bounding box center [532, 485] width 791 height 41
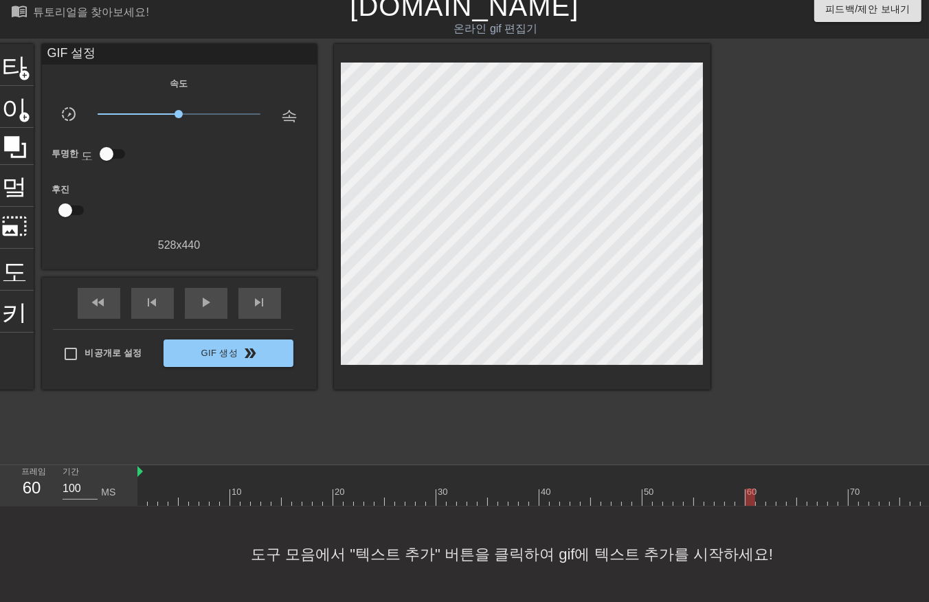
click at [756, 488] on div at bounding box center [595, 496] width 917 height 17
drag, startPoint x: 772, startPoint y: 485, endPoint x: 774, endPoint y: 499, distance: 13.9
click at [769, 495] on div "10 20 30 40 50 60 70 80" at bounding box center [532, 485] width 791 height 41
drag, startPoint x: 778, startPoint y: 485, endPoint x: 780, endPoint y: 493, distance: 7.7
click at [778, 491] on div at bounding box center [595, 496] width 917 height 17
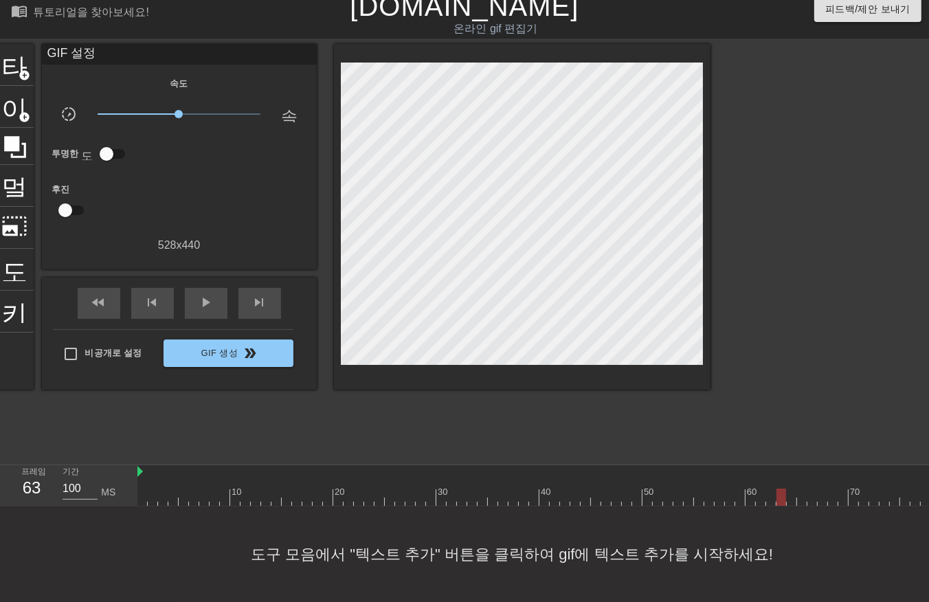
click at [786, 491] on div at bounding box center [595, 496] width 917 height 17
click at [792, 488] on div at bounding box center [595, 496] width 917 height 17
drag, startPoint x: 800, startPoint y: 482, endPoint x: 801, endPoint y: 495, distance: 13.1
click at [800, 490] on div at bounding box center [595, 496] width 917 height 17
drag, startPoint x: 809, startPoint y: 483, endPoint x: 812, endPoint y: 493, distance: 10.7
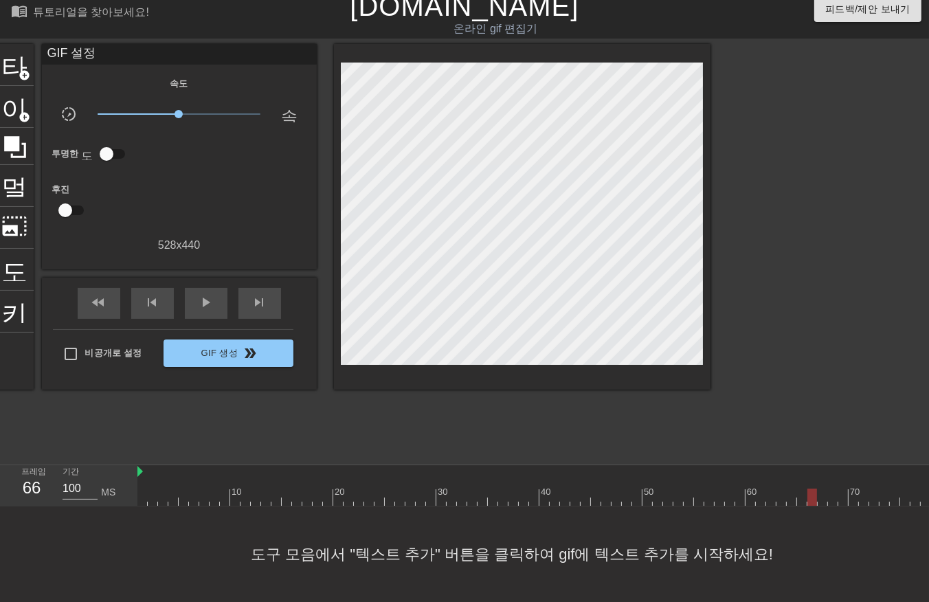
click at [809, 491] on div at bounding box center [595, 496] width 917 height 17
drag, startPoint x: 821, startPoint y: 484, endPoint x: 821, endPoint y: 492, distance: 8.2
click at [820, 492] on div at bounding box center [595, 496] width 917 height 17
drag, startPoint x: 832, startPoint y: 483, endPoint x: 838, endPoint y: 491, distance: 10.3
click at [832, 488] on div at bounding box center [595, 496] width 917 height 17
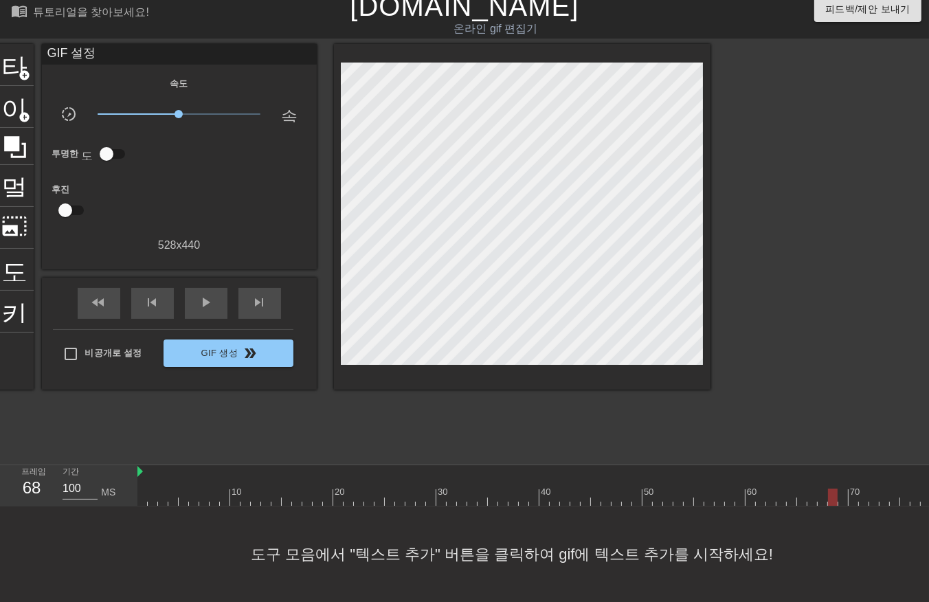
click at [839, 488] on div at bounding box center [595, 496] width 917 height 17
drag, startPoint x: 855, startPoint y: 483, endPoint x: 848, endPoint y: 500, distance: 18.5
click at [854, 488] on div at bounding box center [595, 496] width 917 height 17
